Goal: Information Seeking & Learning: Check status

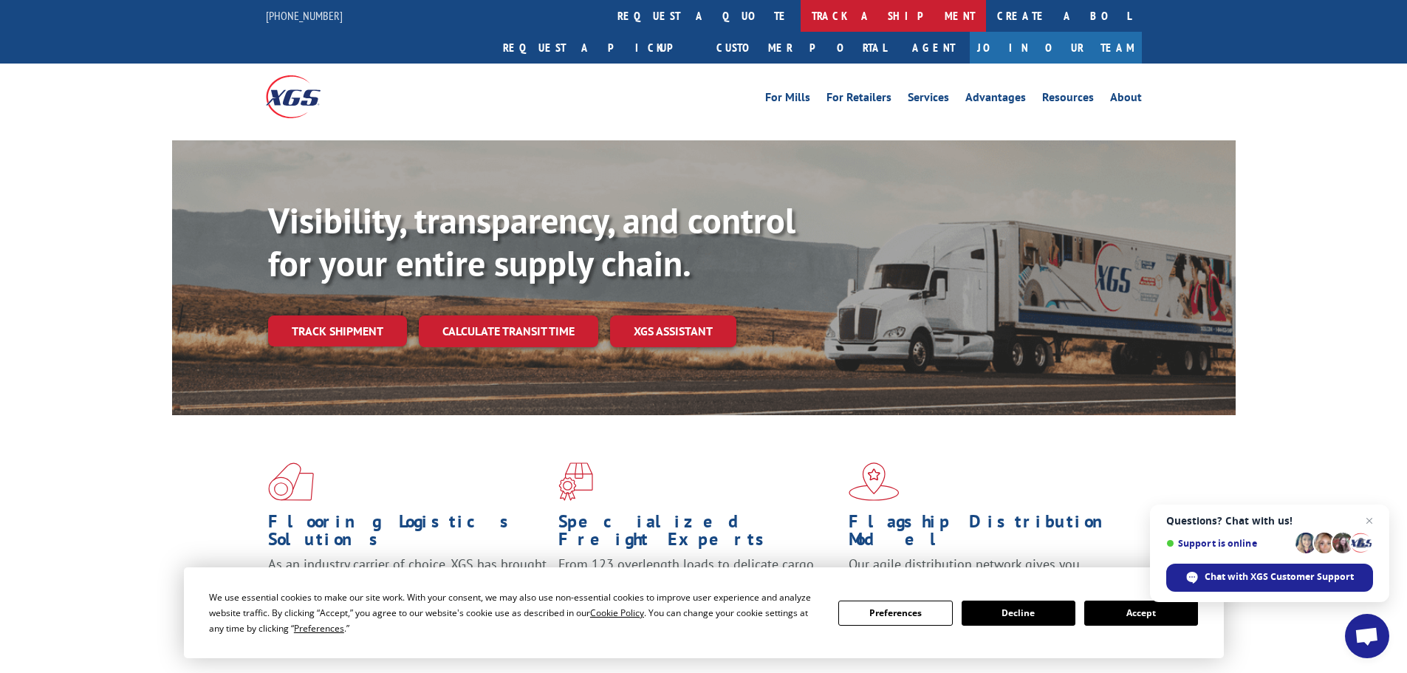
click at [801, 18] on link "track a shipment" at bounding box center [893, 16] width 185 height 32
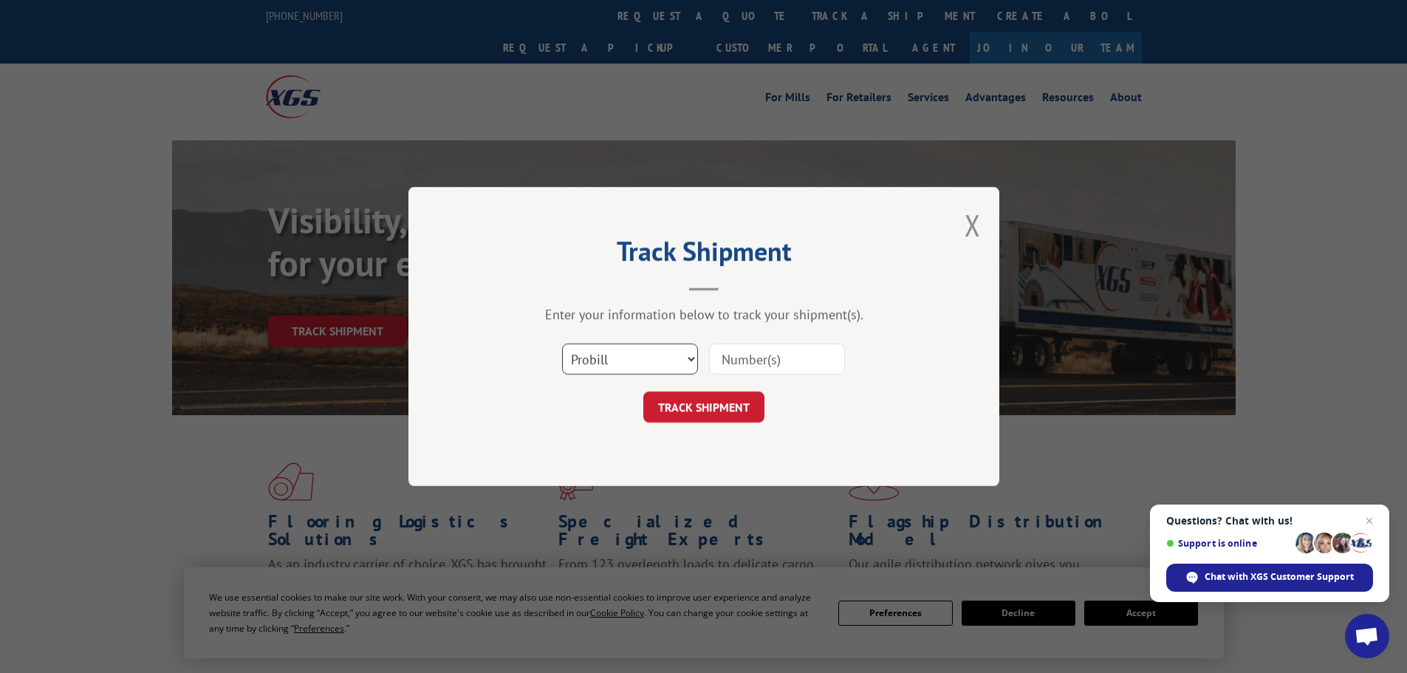
click at [591, 361] on select "Select category... Probill BOL PO" at bounding box center [630, 358] width 136 height 31
select select "bol"
click at [562, 343] on select "Select category... Probill BOL PO" at bounding box center [630, 358] width 136 height 31
click at [733, 366] on input at bounding box center [777, 358] width 136 height 31
paste input "5225813"
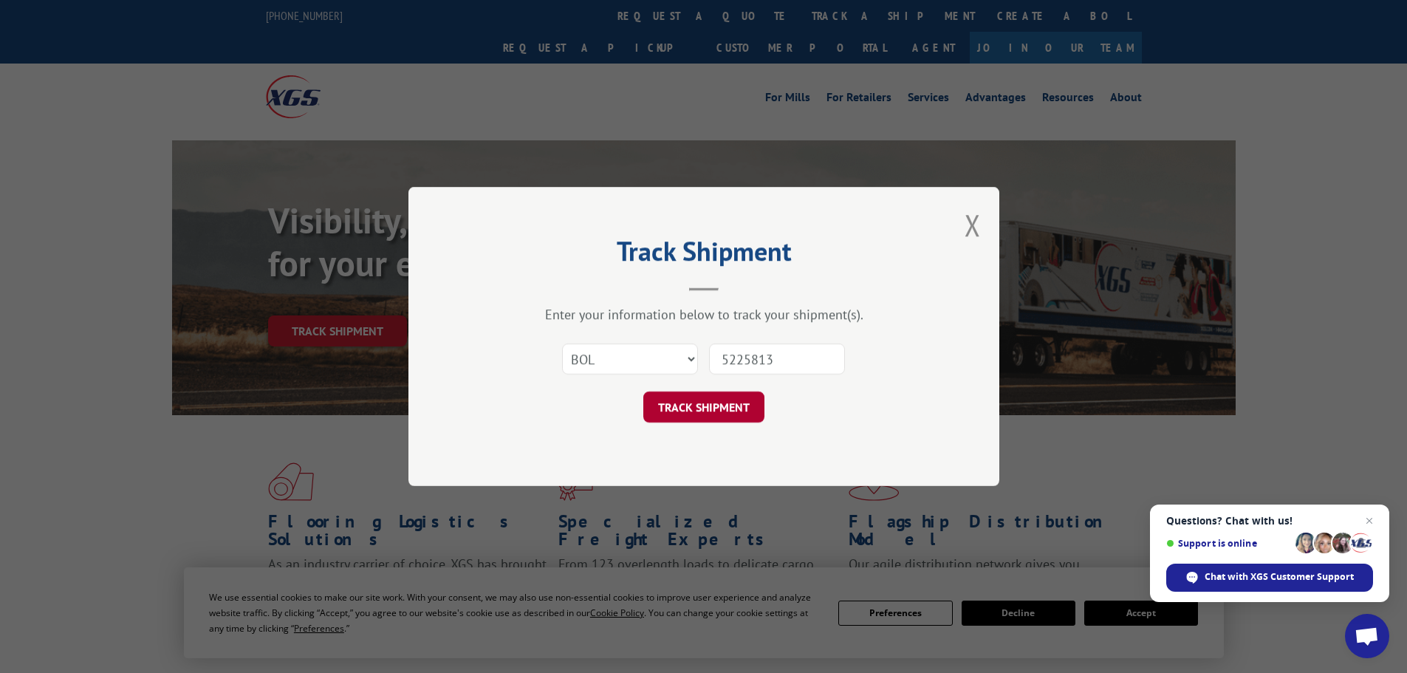
type input "5225813"
click at [729, 394] on button "TRACK SHIPMENT" at bounding box center [703, 406] width 121 height 31
